Goal: Task Accomplishment & Management: Use online tool/utility

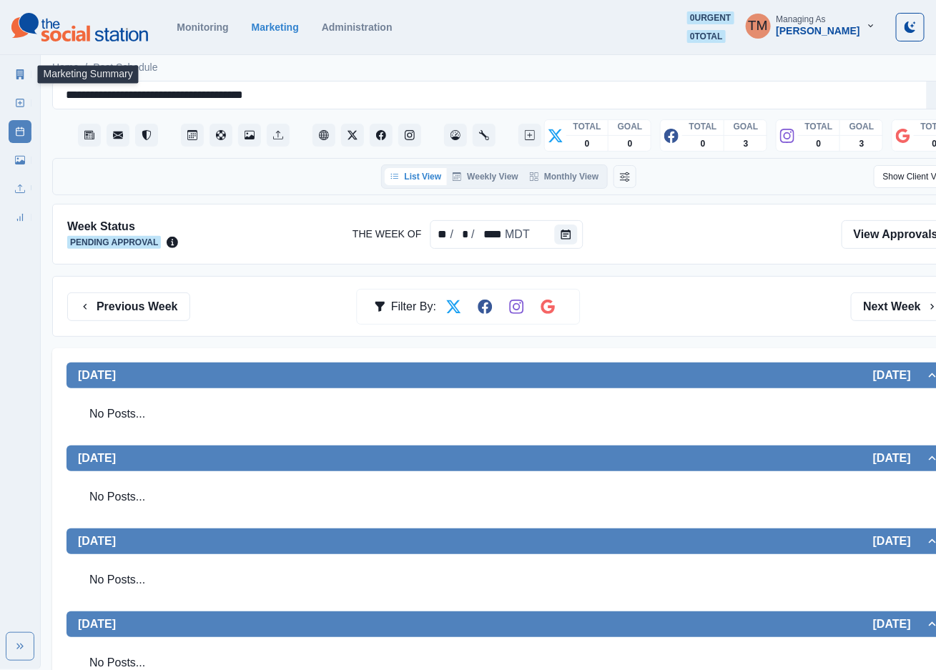
click at [20, 75] on icon at bounding box center [20, 74] width 10 height 10
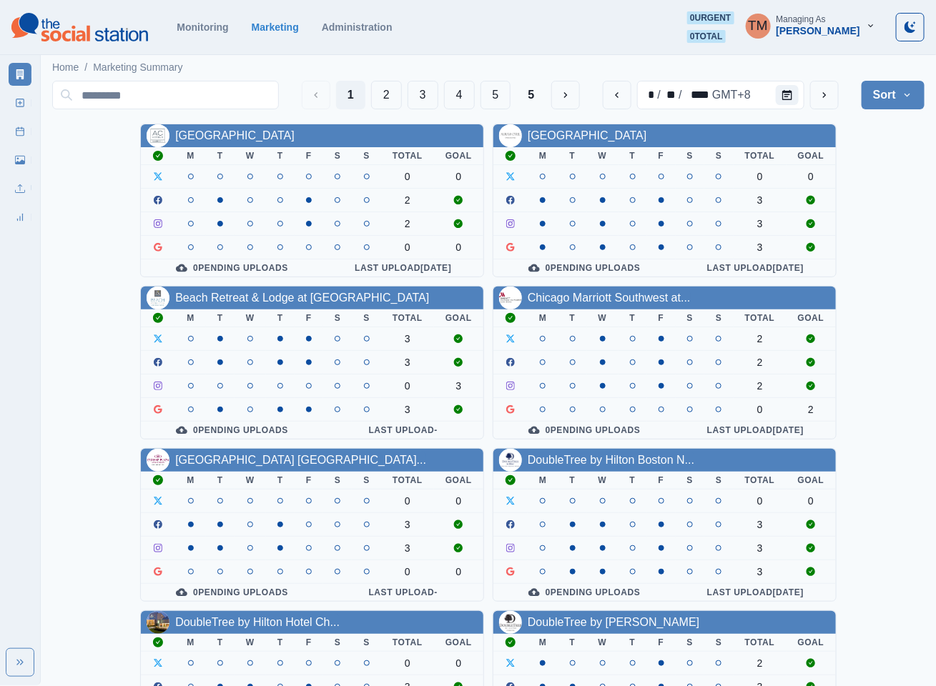
click at [881, 187] on div "AC Hotel Atlanta Downtown M T W T F S S Total Goal 0 0 2 2 0 0 0 Pending Upload…" at bounding box center [488, 606] width 872 height 965
click at [458, 90] on button "4" at bounding box center [459, 95] width 31 height 29
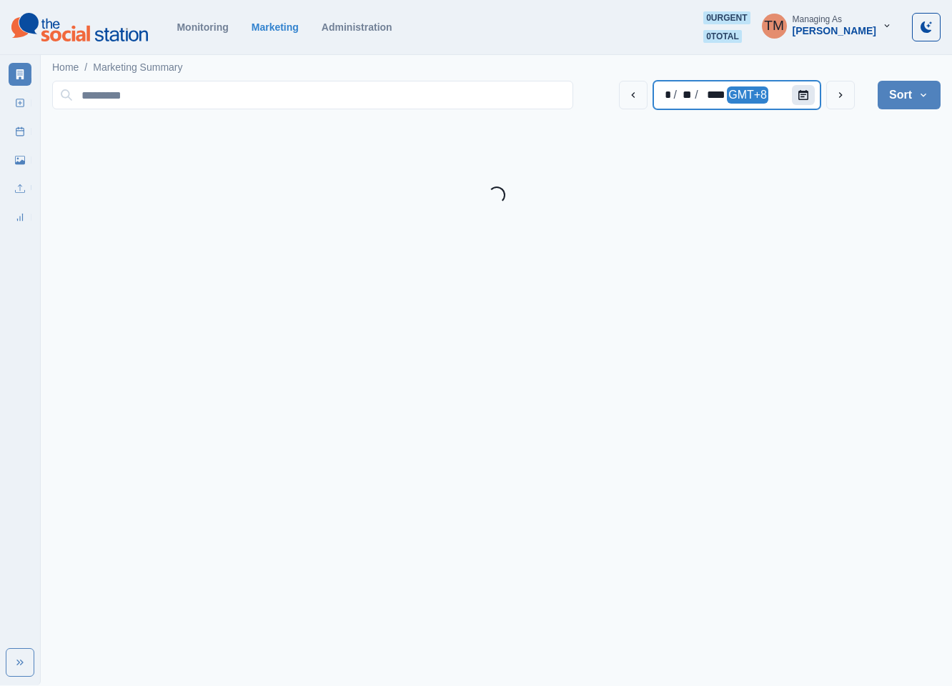
click at [801, 92] on div at bounding box center [806, 95] width 29 height 29
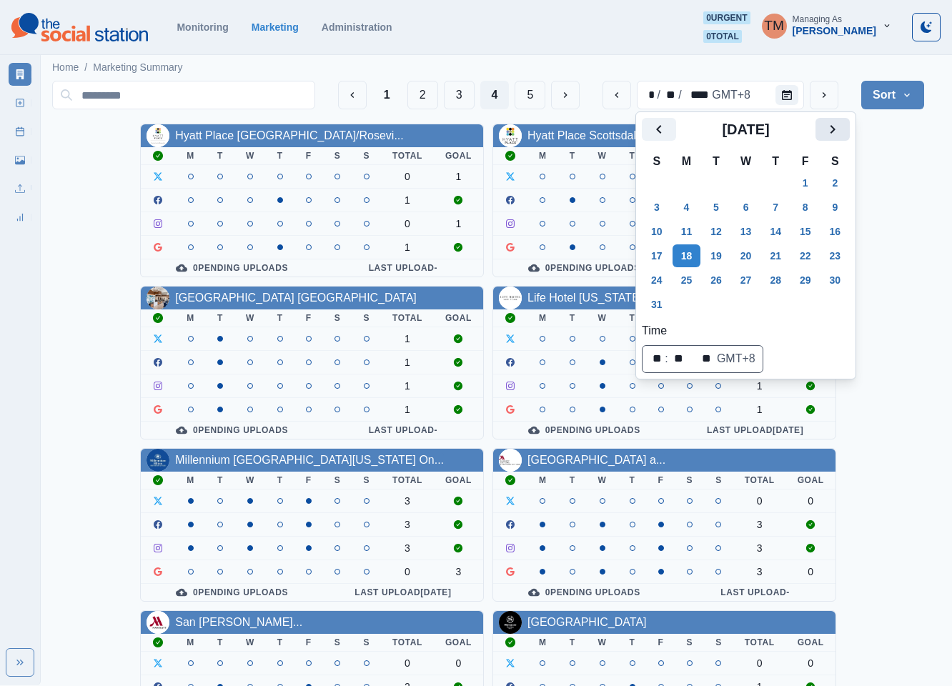
click at [821, 123] on button "Next" at bounding box center [833, 129] width 34 height 23
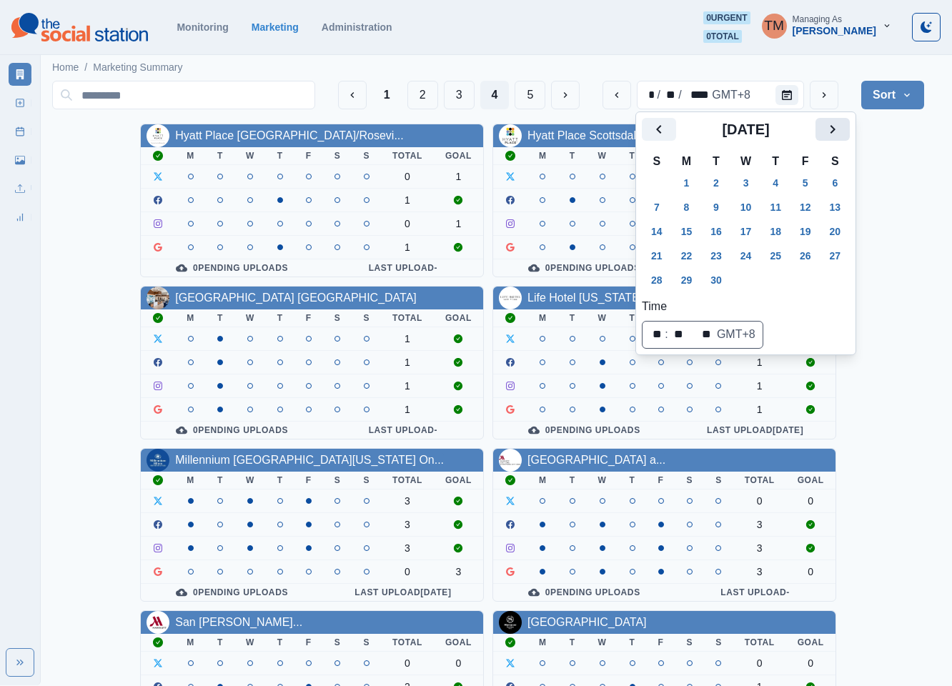
click at [831, 138] on button "Next" at bounding box center [833, 129] width 34 height 23
click at [685, 204] on button "6" at bounding box center [687, 207] width 29 height 23
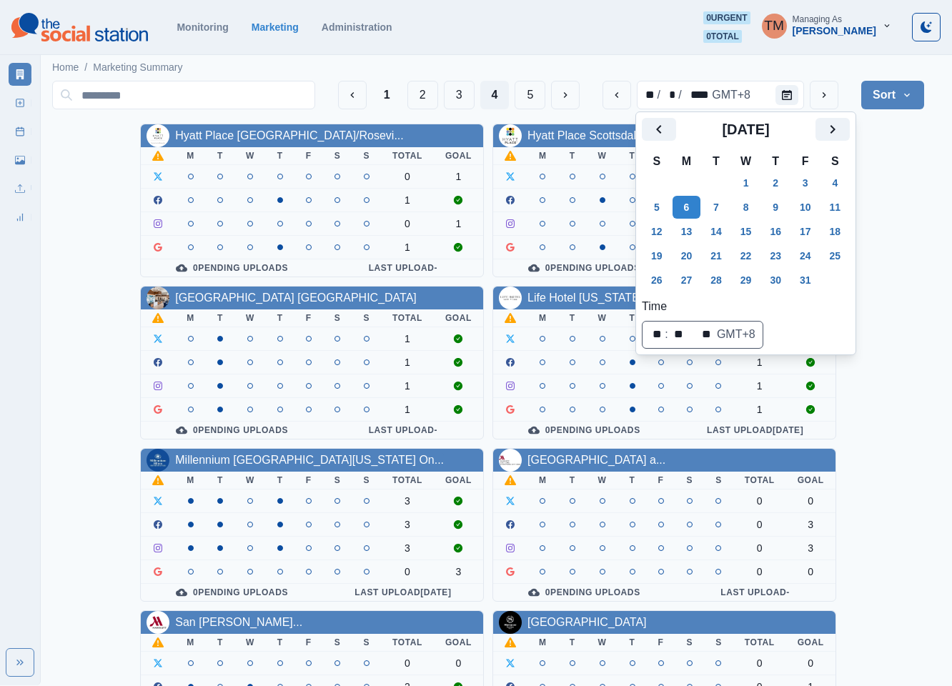
click at [888, 208] on div "Hyatt Place Sacramento/Rosevi... M T W T F S S Total Goal 0 1 1 0 1 1 0 Pending…" at bounding box center [488, 606] width 872 height 965
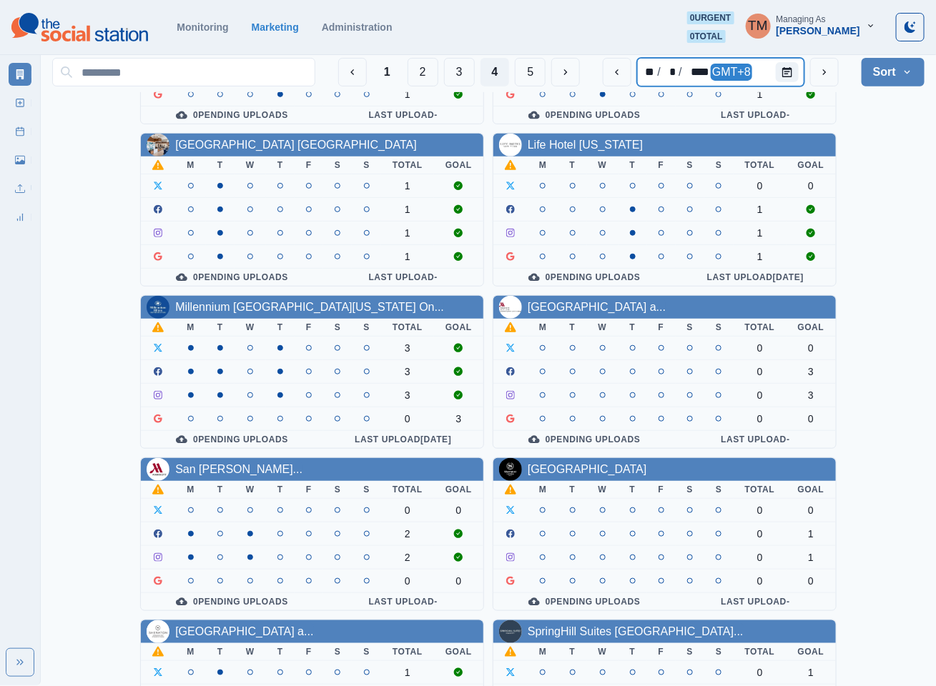
scroll to position [214, 0]
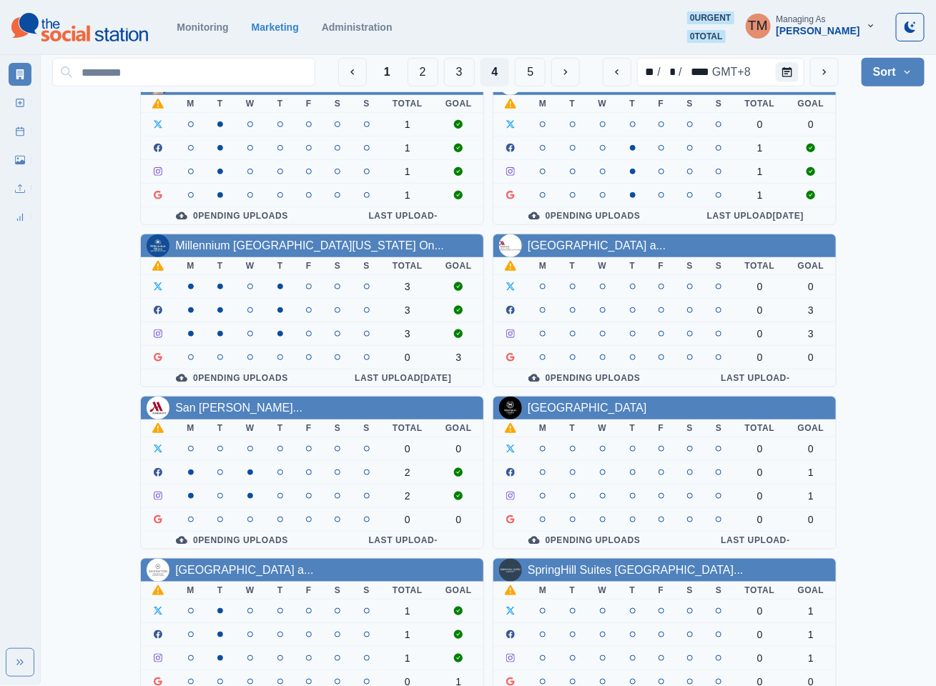
click at [905, 307] on div "Hyatt Place Sacramento/Rosevi... M T W T F S S Total Goal 0 1 1 0 1 1 0 Pending…" at bounding box center [488, 391] width 872 height 965
click at [824, 74] on icon "next" at bounding box center [824, 71] width 11 height 11
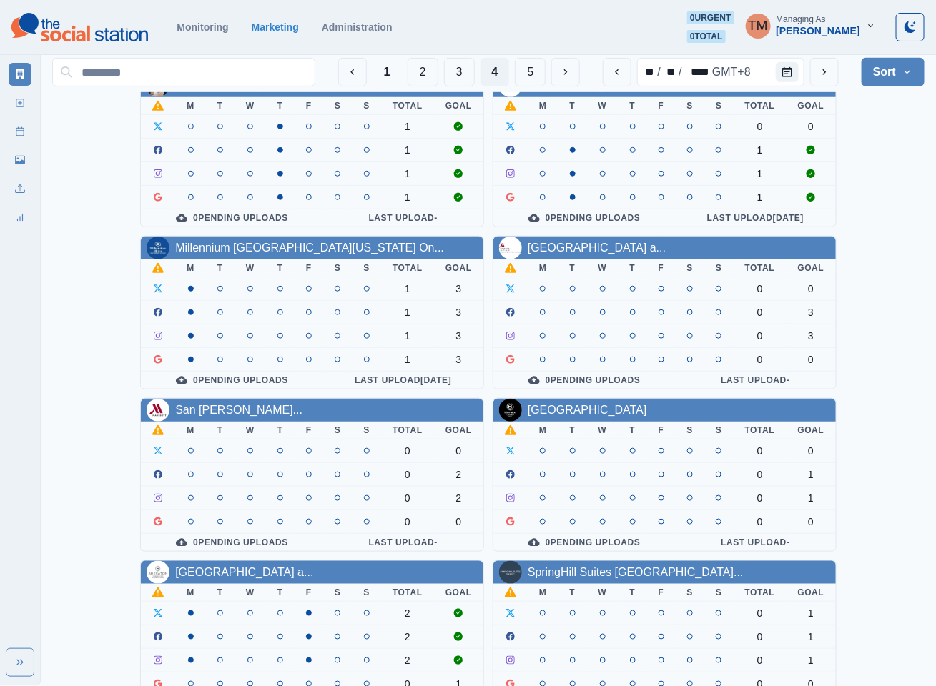
scroll to position [322, 0]
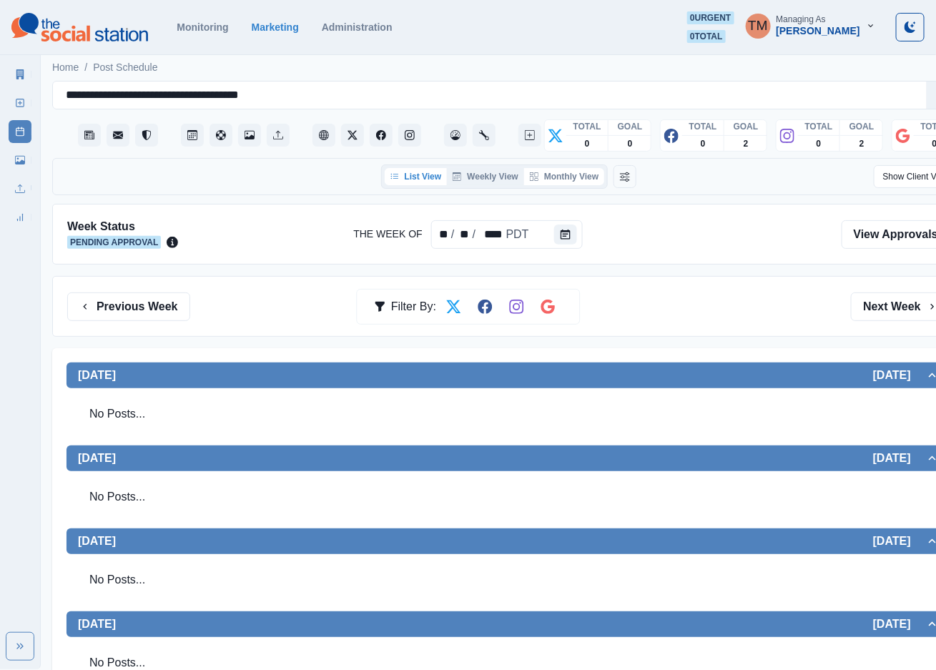
click at [584, 181] on button "Monthly View" at bounding box center [564, 176] width 80 height 17
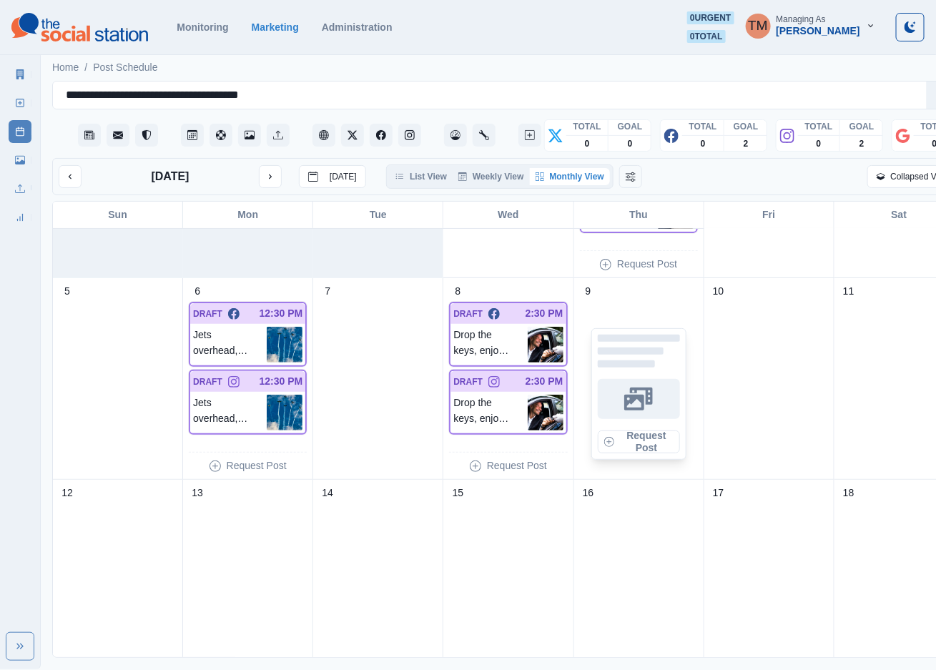
scroll to position [107, 0]
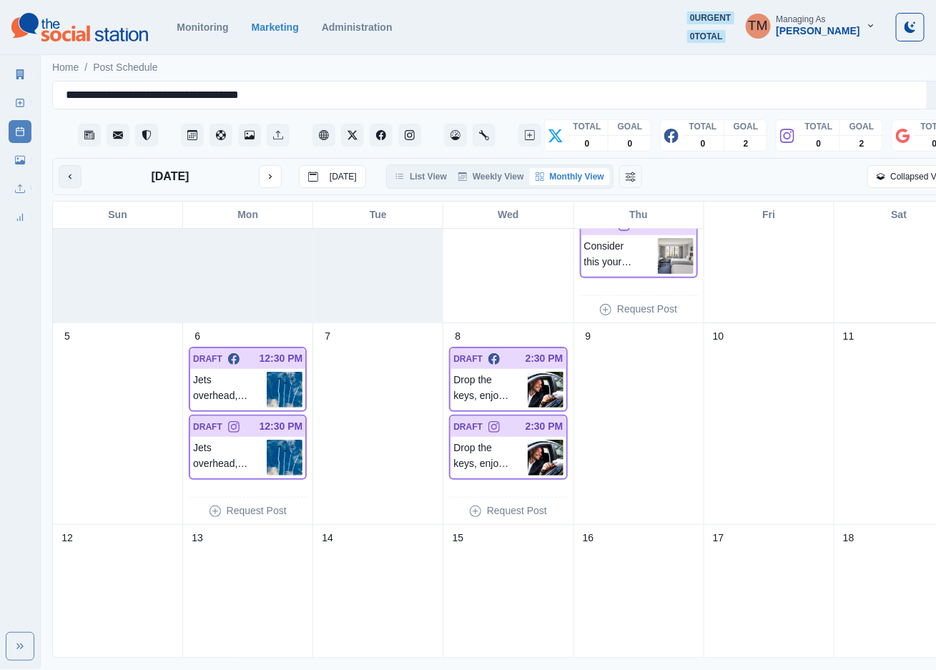
click at [62, 174] on button "previous month" at bounding box center [70, 176] width 23 height 23
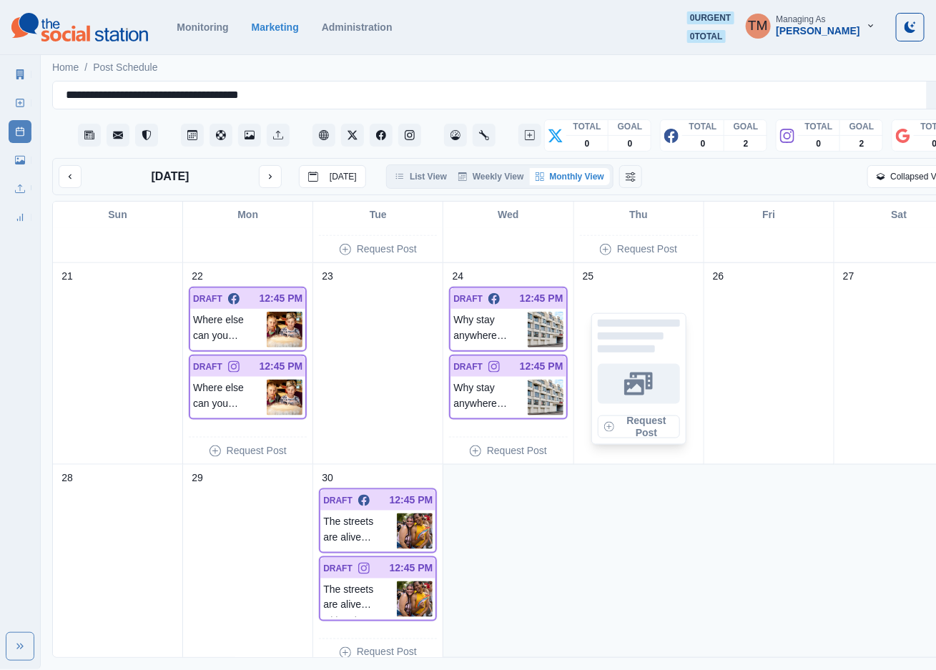
scroll to position [579, 0]
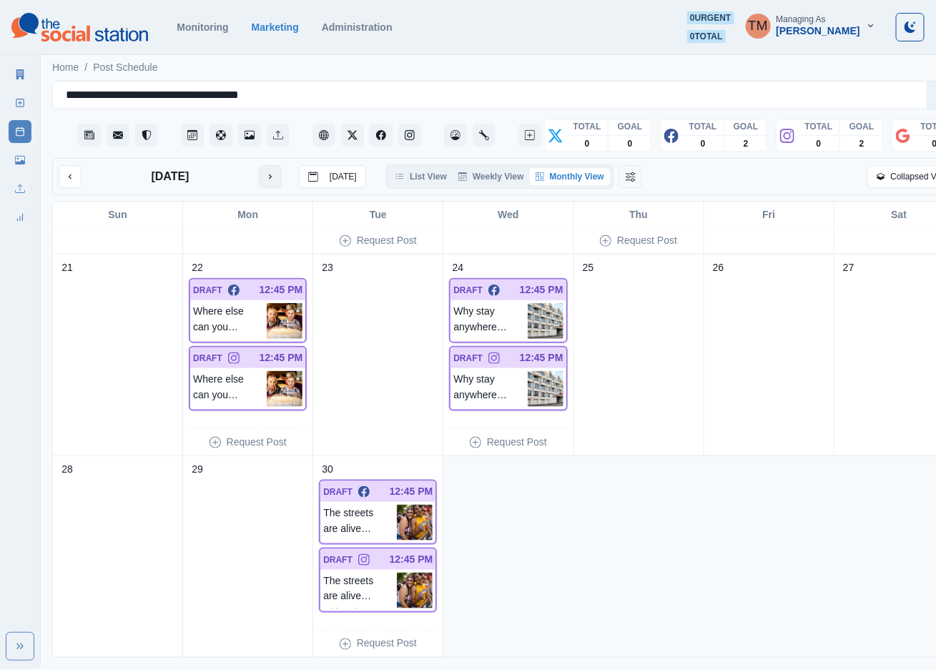
click at [275, 176] on button "next month" at bounding box center [270, 176] width 23 height 23
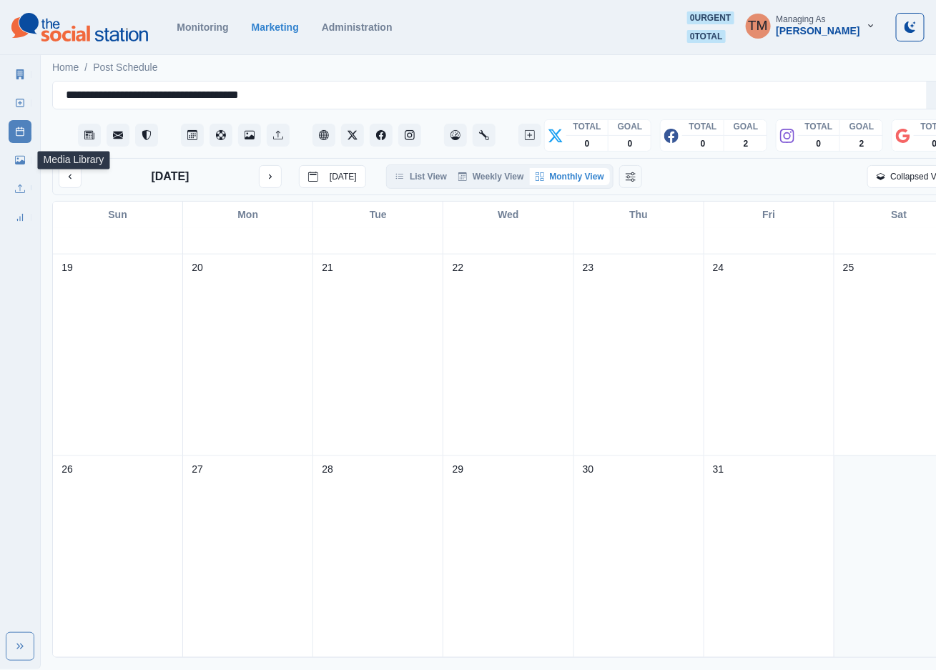
click at [14, 165] on link "Media Library" at bounding box center [20, 160] width 23 height 23
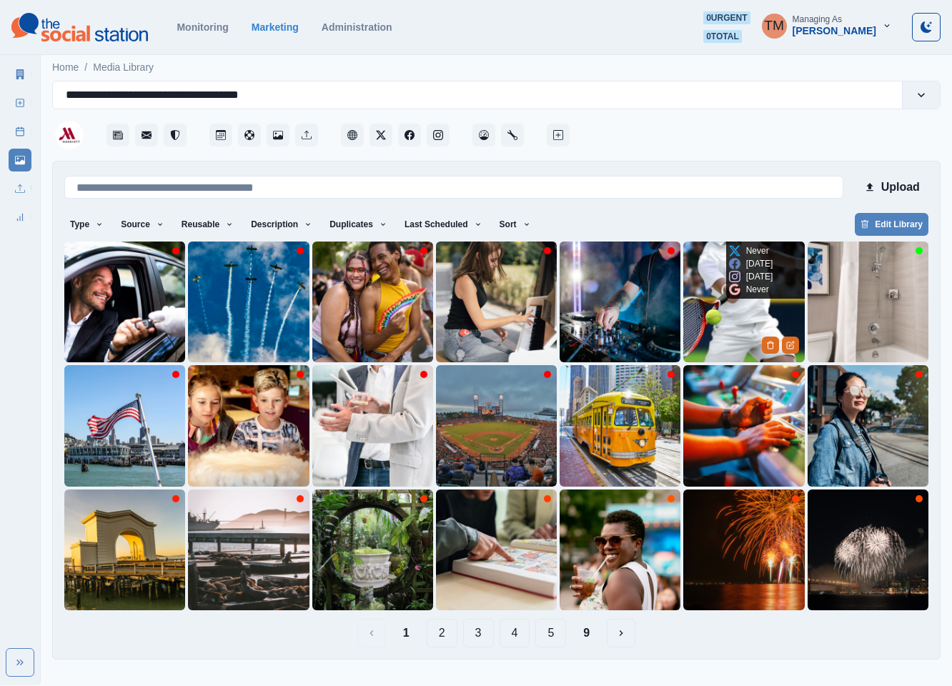
click at [728, 339] on img at bounding box center [743, 302] width 121 height 121
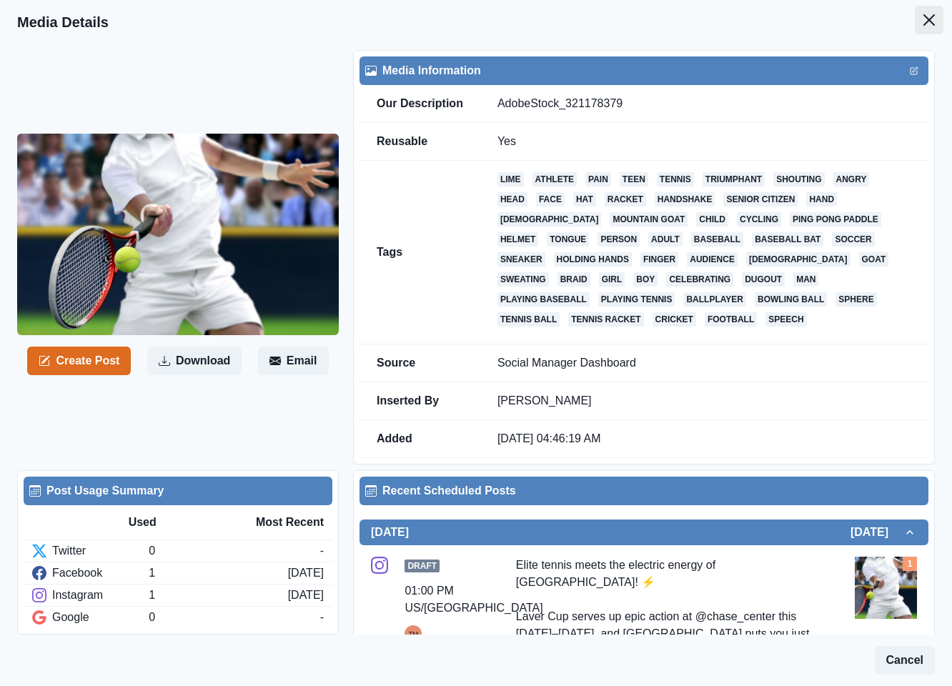
click at [924, 21] on icon "Close" at bounding box center [929, 19] width 11 height 11
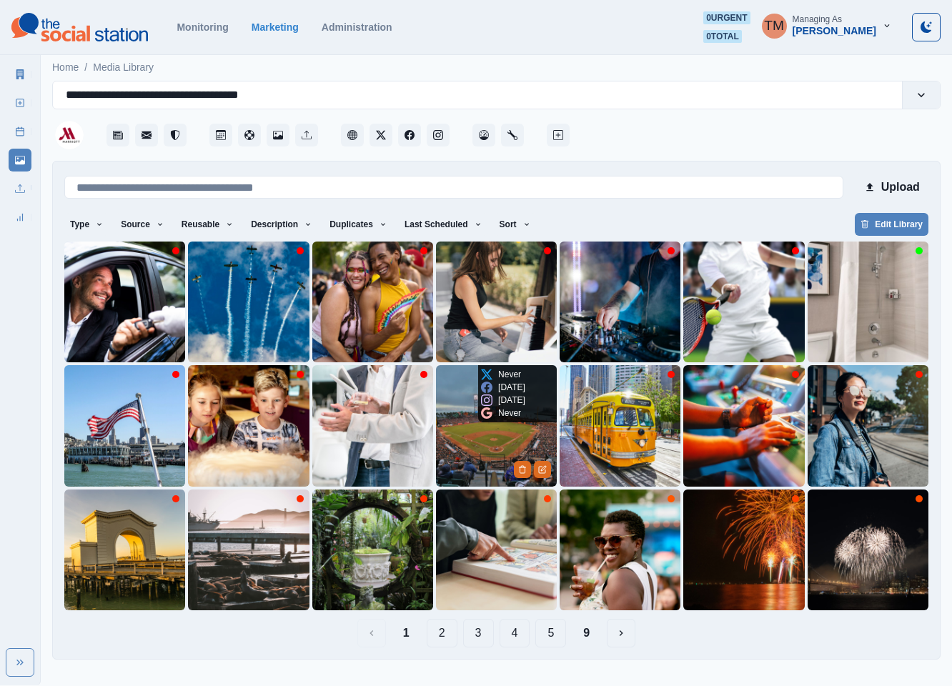
click at [472, 459] on img at bounding box center [496, 425] width 121 height 121
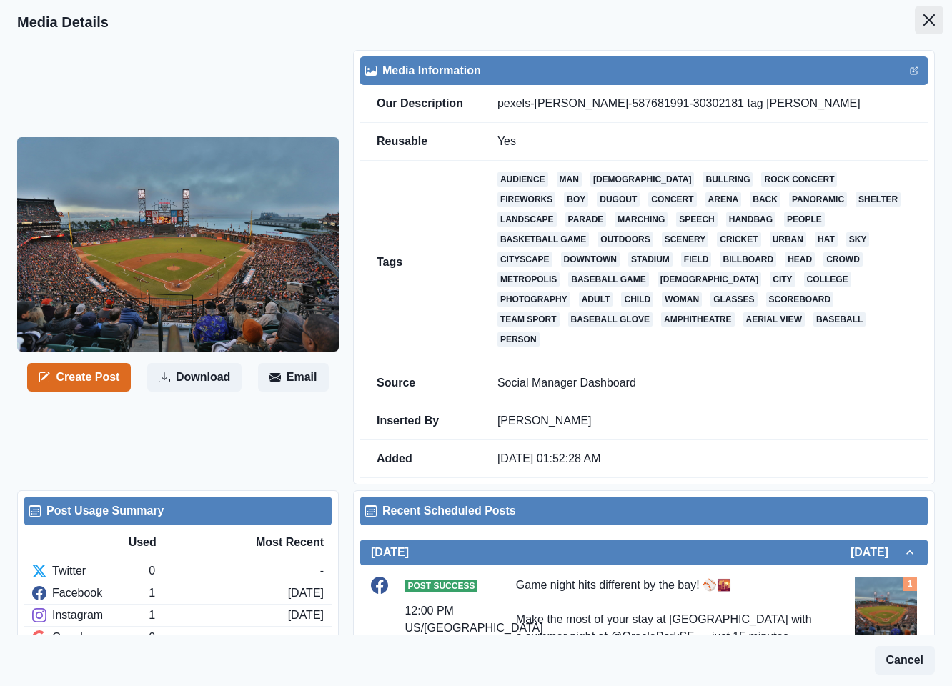
click at [924, 21] on icon "Close" at bounding box center [929, 19] width 11 height 11
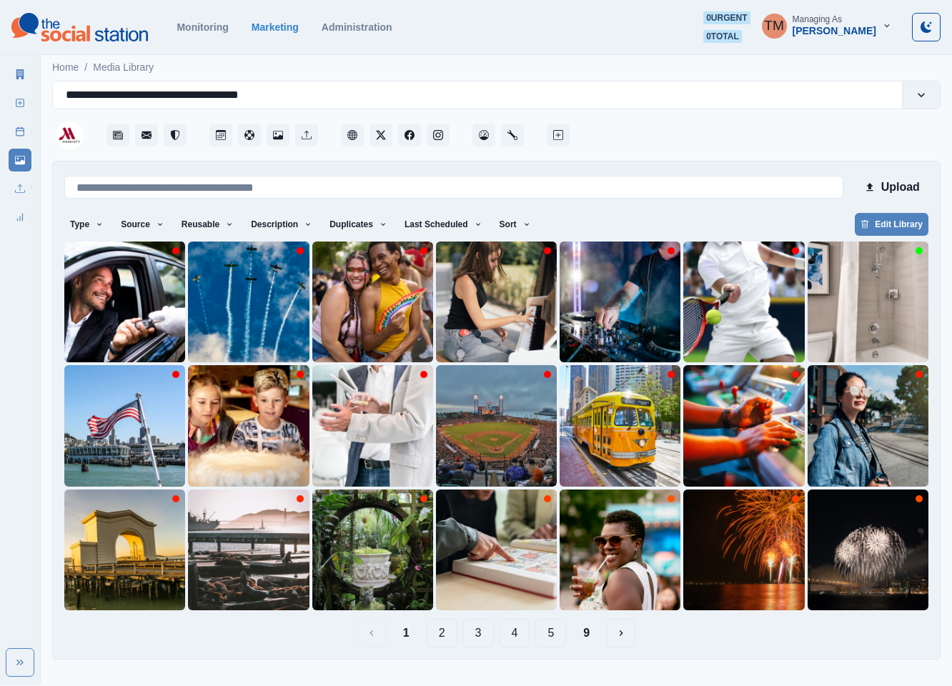
click at [440, 636] on button "2" at bounding box center [442, 633] width 31 height 29
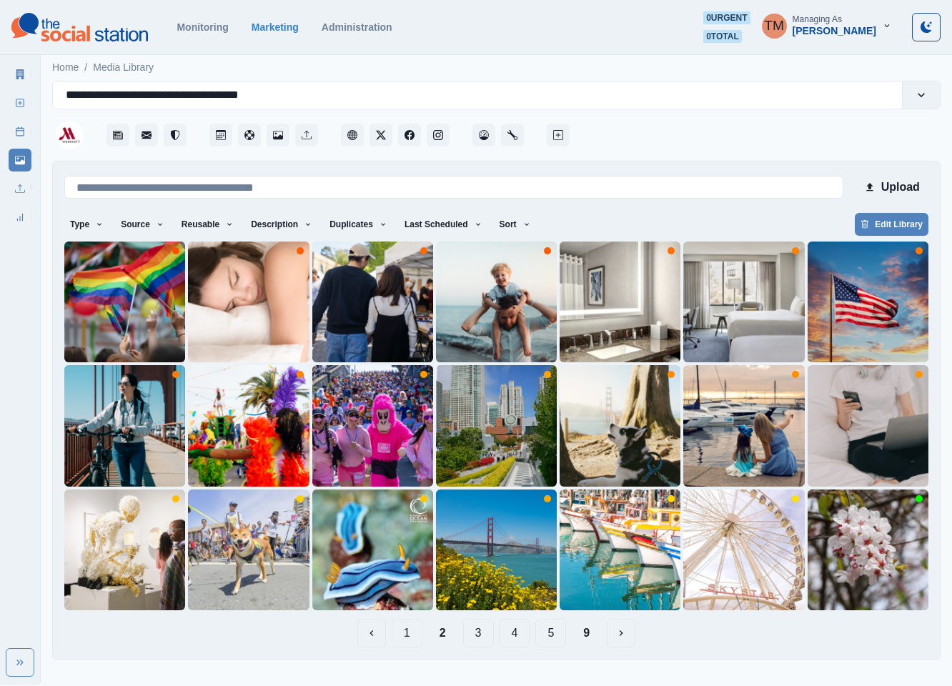
click at [477, 637] on button "3" at bounding box center [478, 633] width 31 height 29
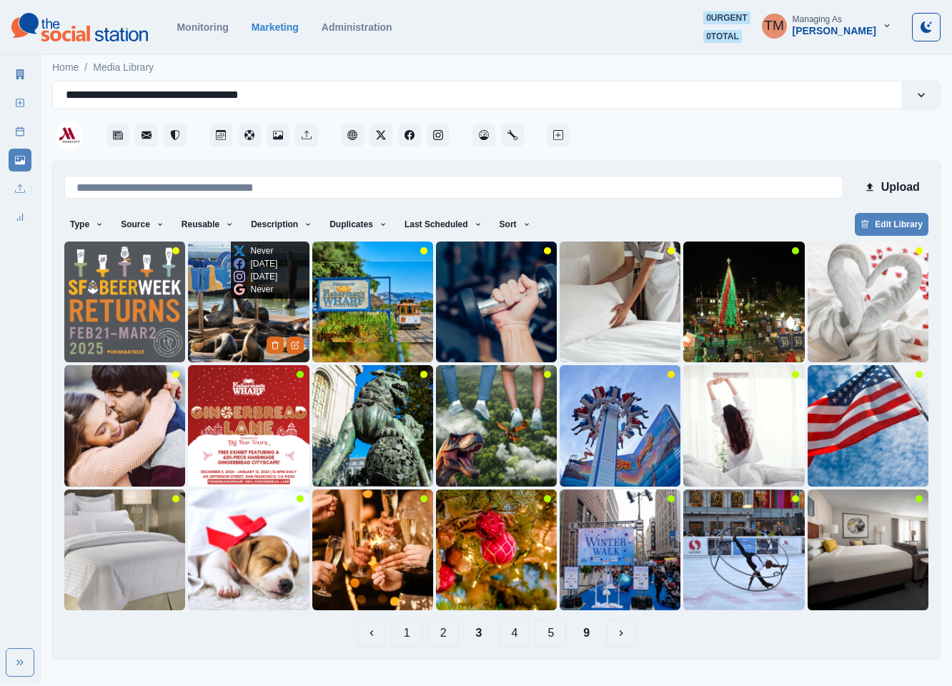
click at [234, 335] on img at bounding box center [248, 302] width 121 height 121
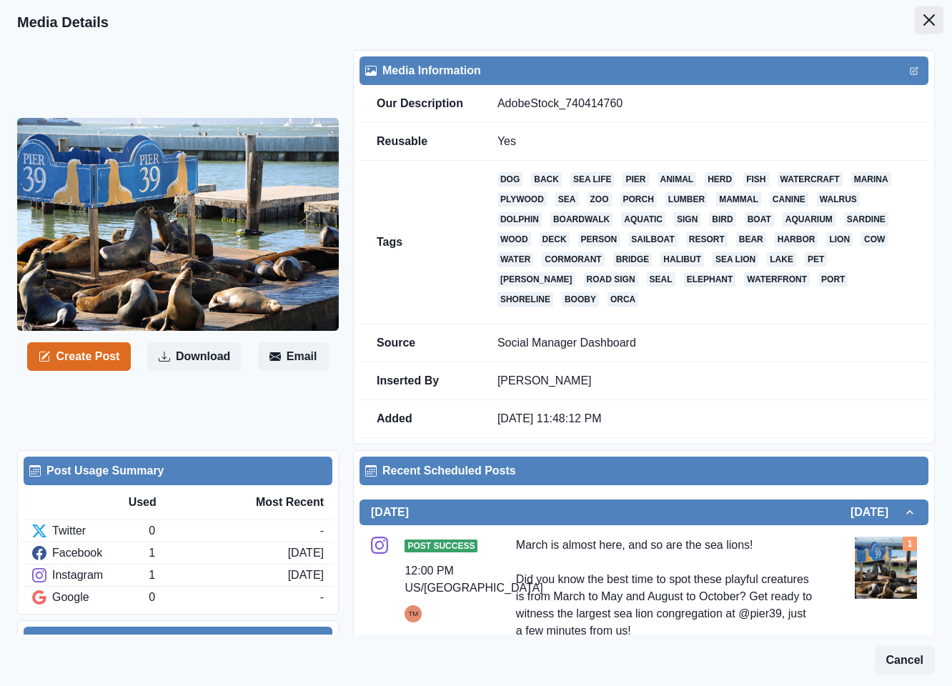
click at [924, 24] on icon "Close" at bounding box center [929, 19] width 11 height 11
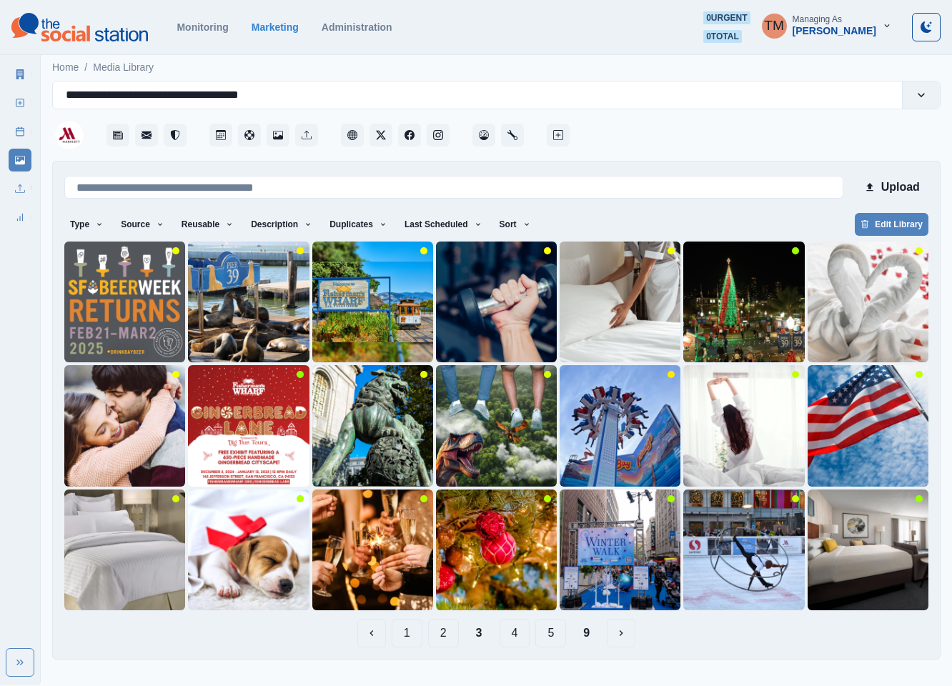
click at [513, 636] on button "4" at bounding box center [515, 633] width 31 height 29
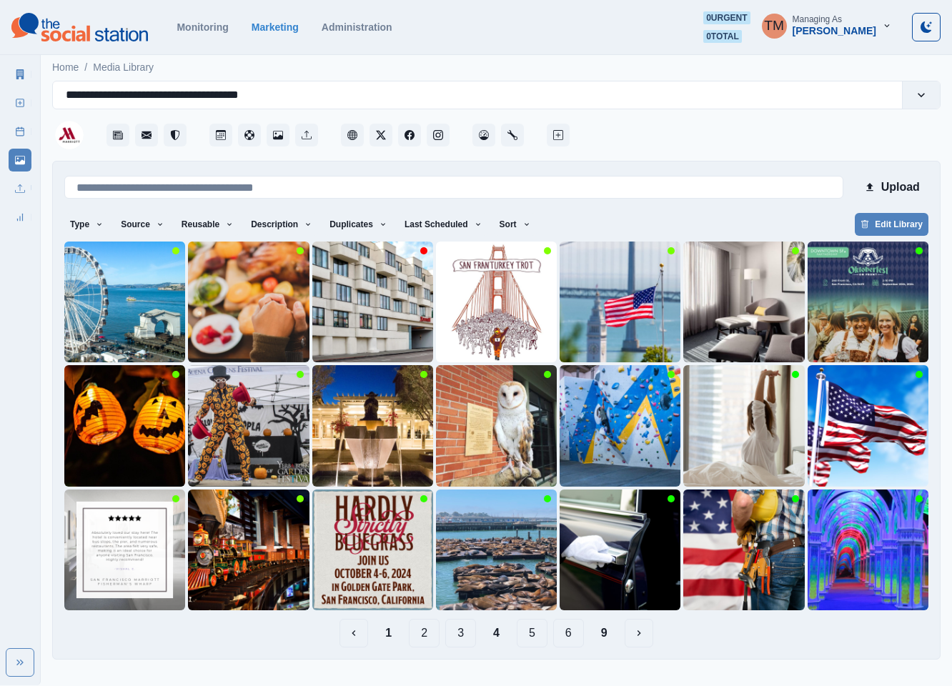
click at [538, 635] on button "5" at bounding box center [532, 633] width 31 height 29
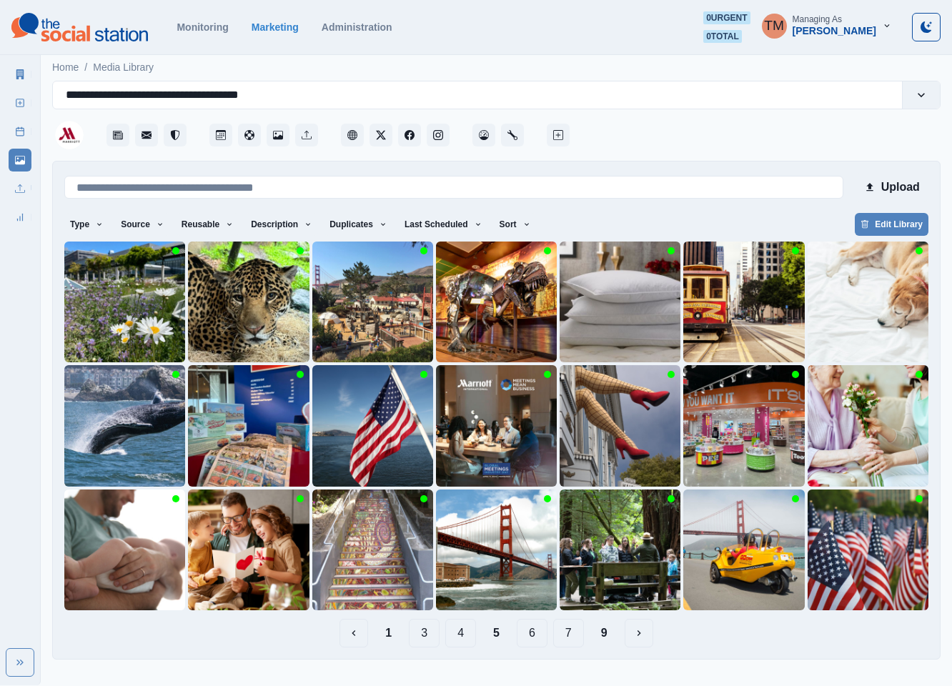
click at [535, 633] on button "6" at bounding box center [532, 633] width 31 height 29
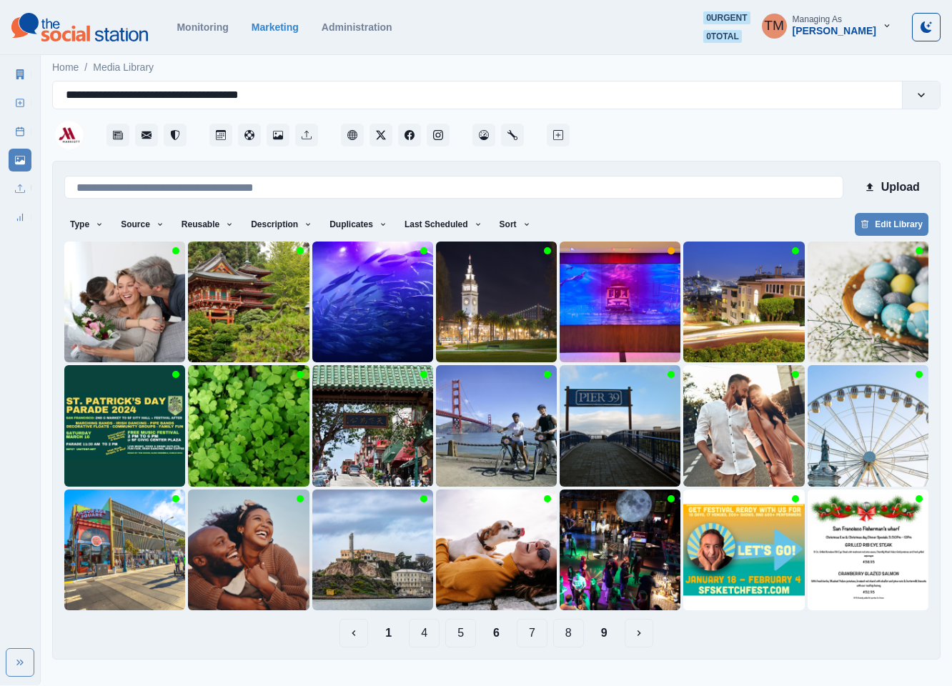
click at [540, 635] on button "7" at bounding box center [532, 633] width 31 height 29
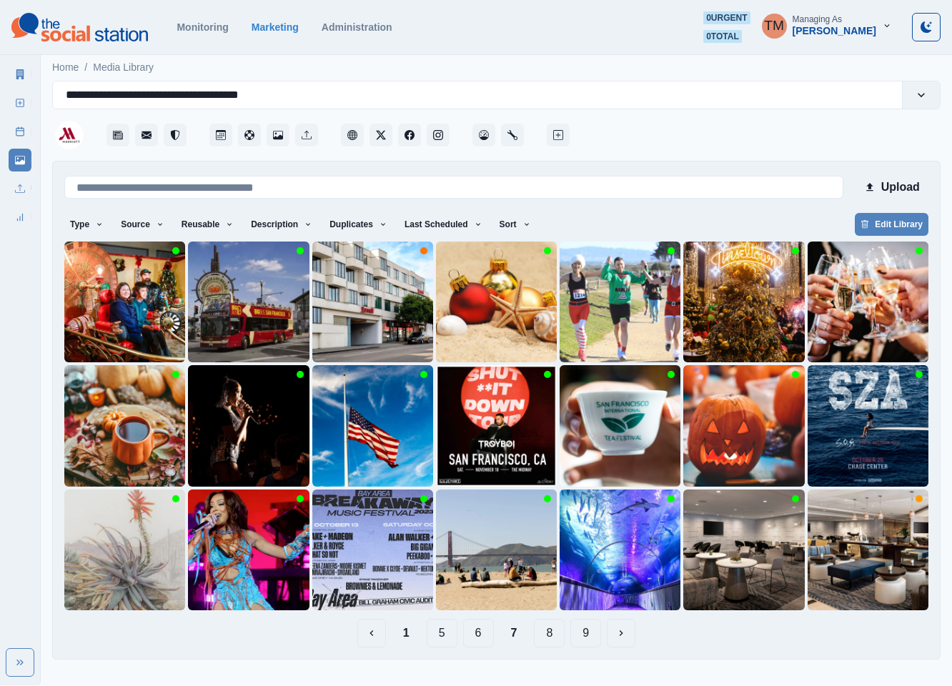
click at [548, 635] on button "8" at bounding box center [549, 633] width 31 height 29
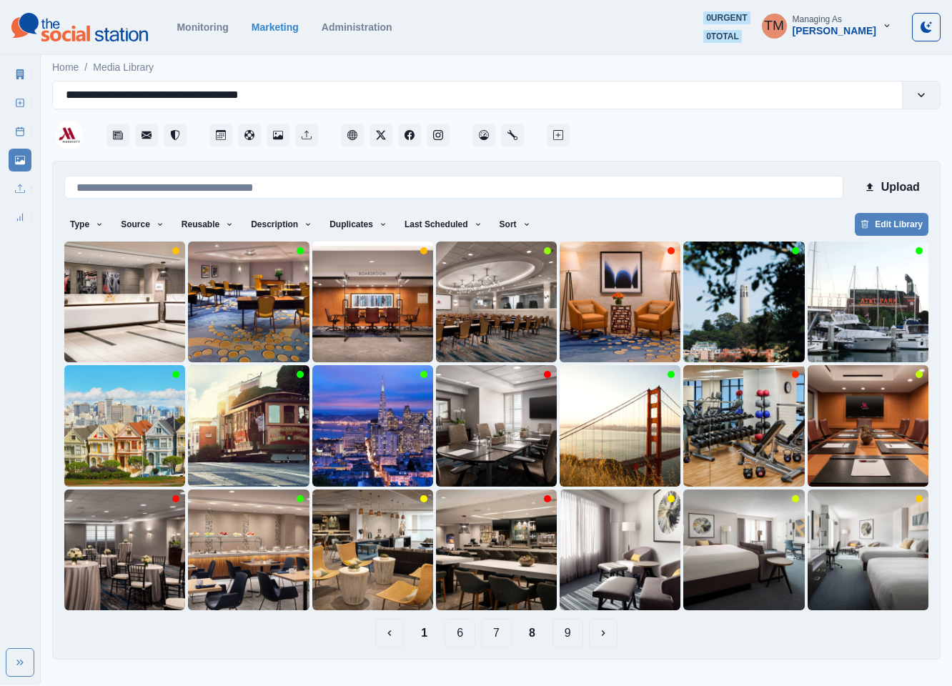
click at [565, 633] on button "9" at bounding box center [568, 633] width 31 height 29
